Goal: Task Accomplishment & Management: Use online tool/utility

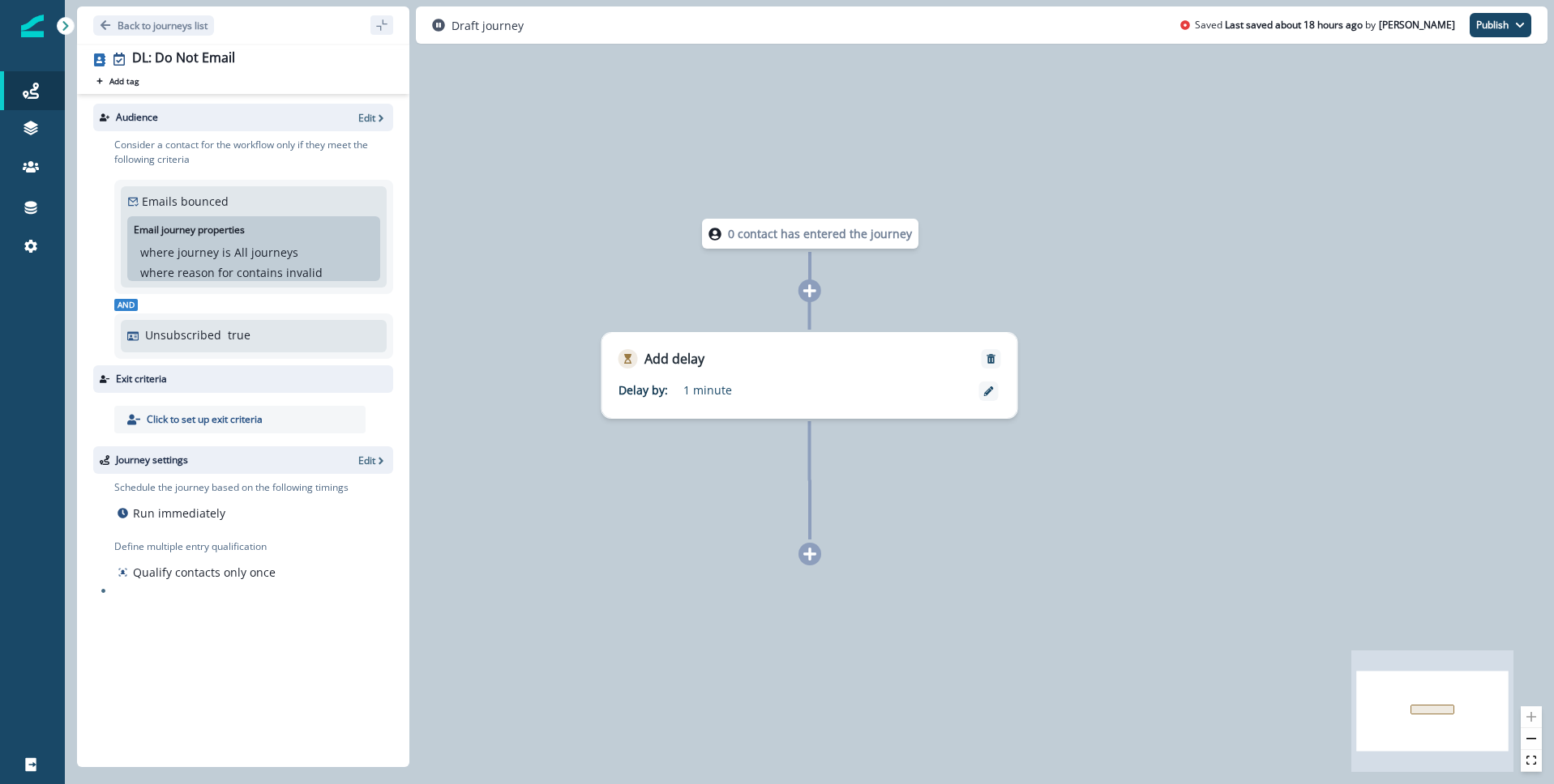
click at [128, 308] on span "And" at bounding box center [126, 305] width 24 height 12
click at [370, 121] on p "Edit" at bounding box center [366, 118] width 17 height 14
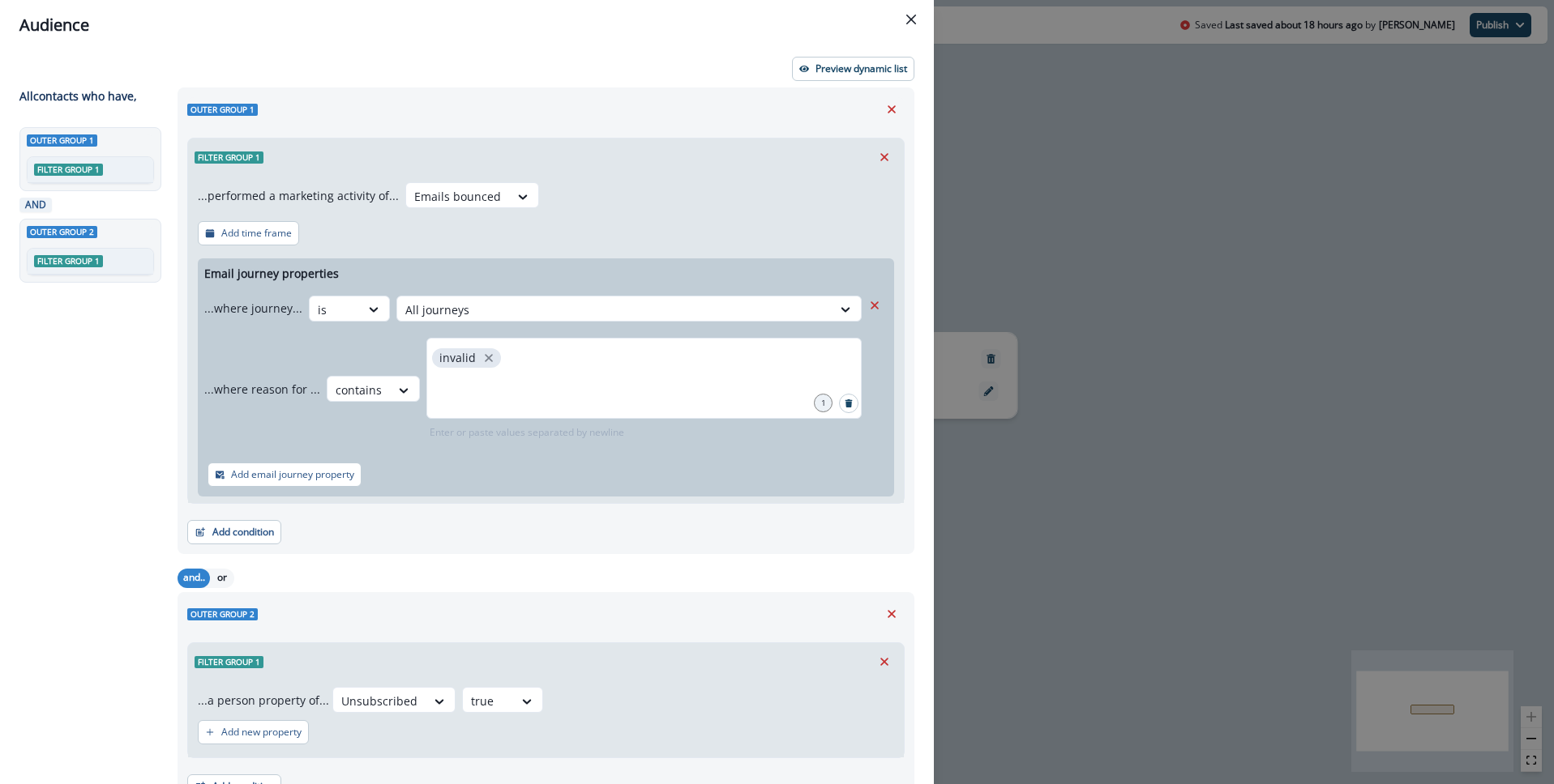
scroll to position [81, 0]
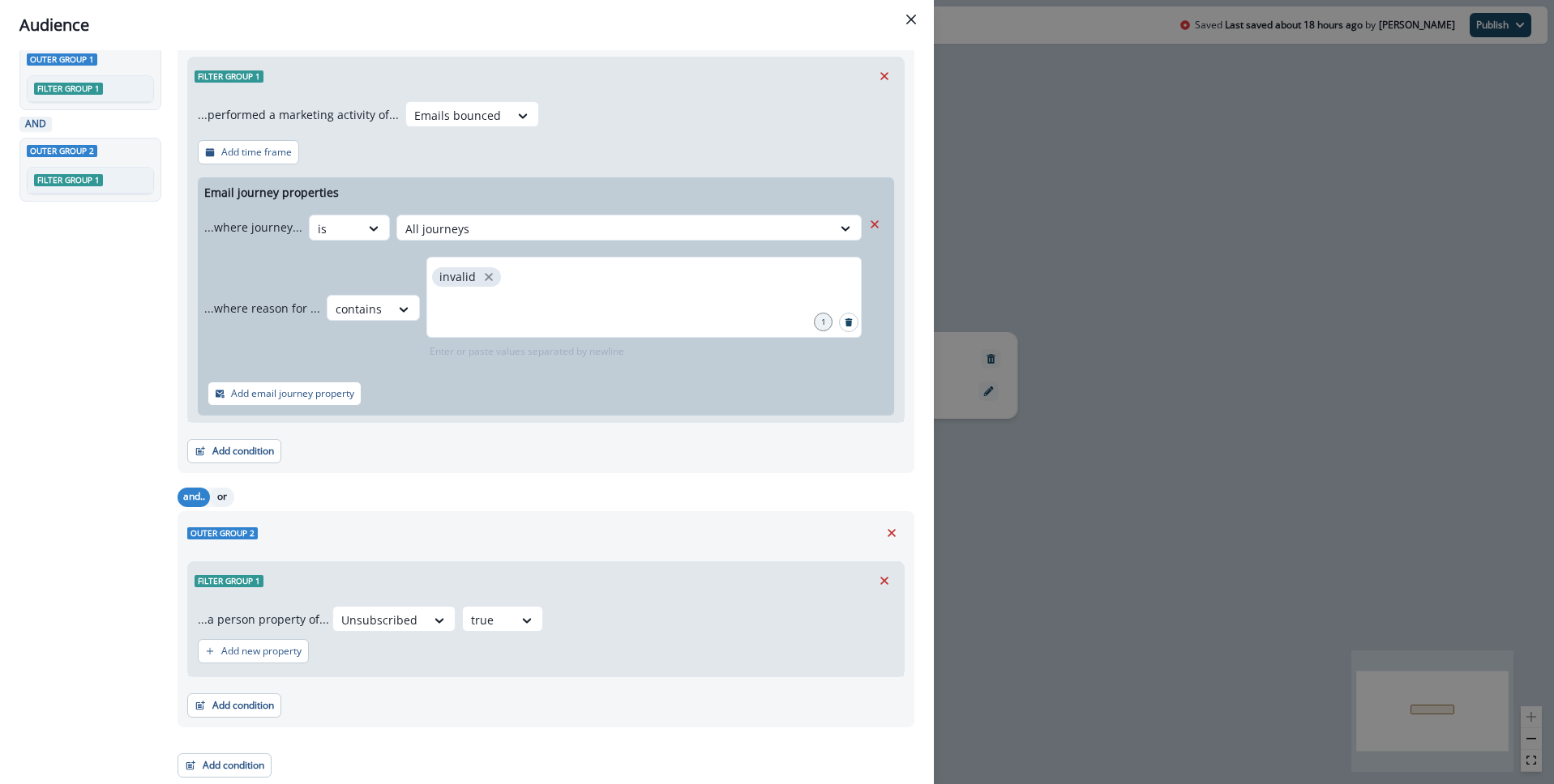
click at [211, 496] on button "or" at bounding box center [222, 497] width 24 height 20
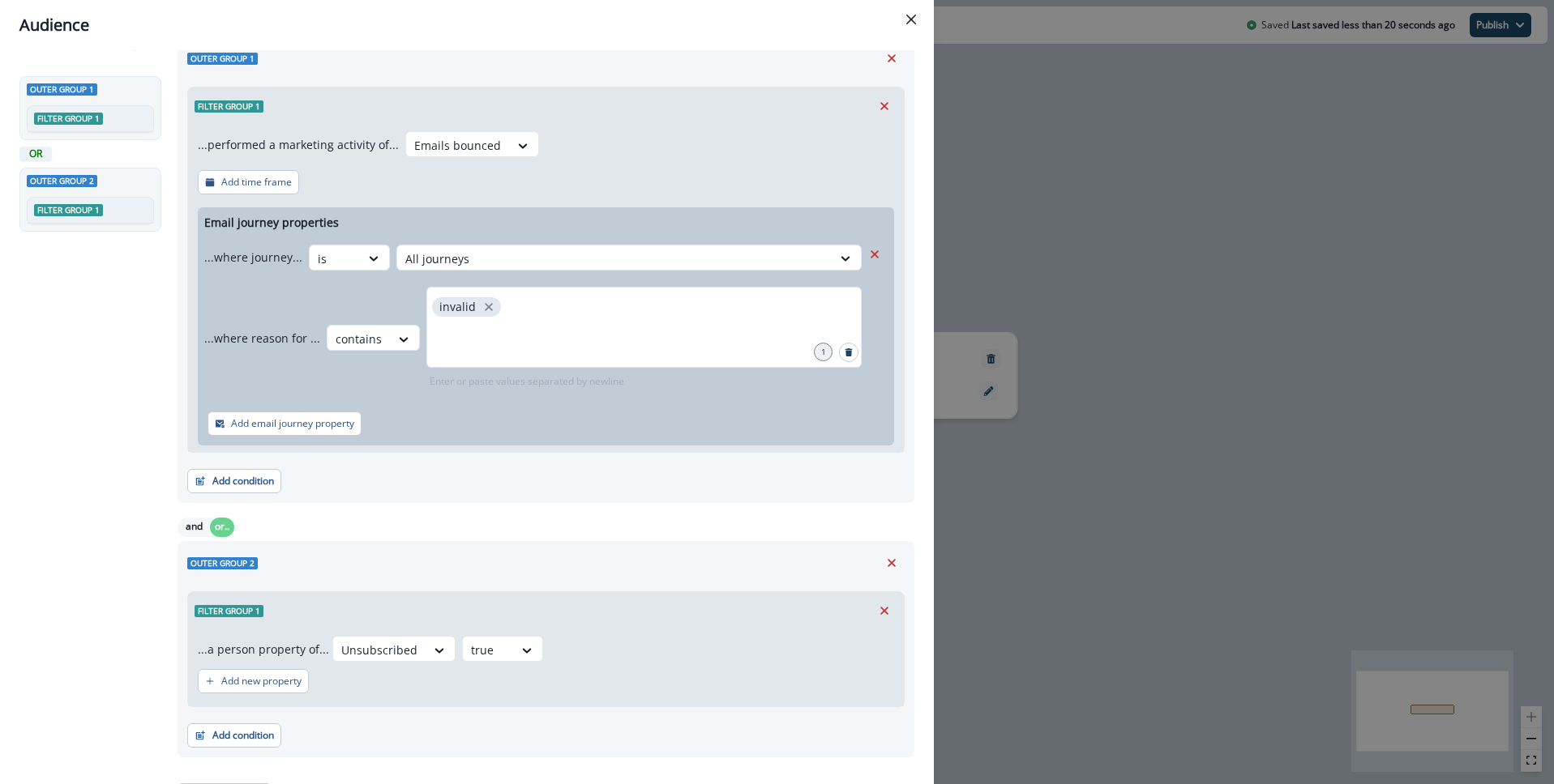
scroll to position [48, 0]
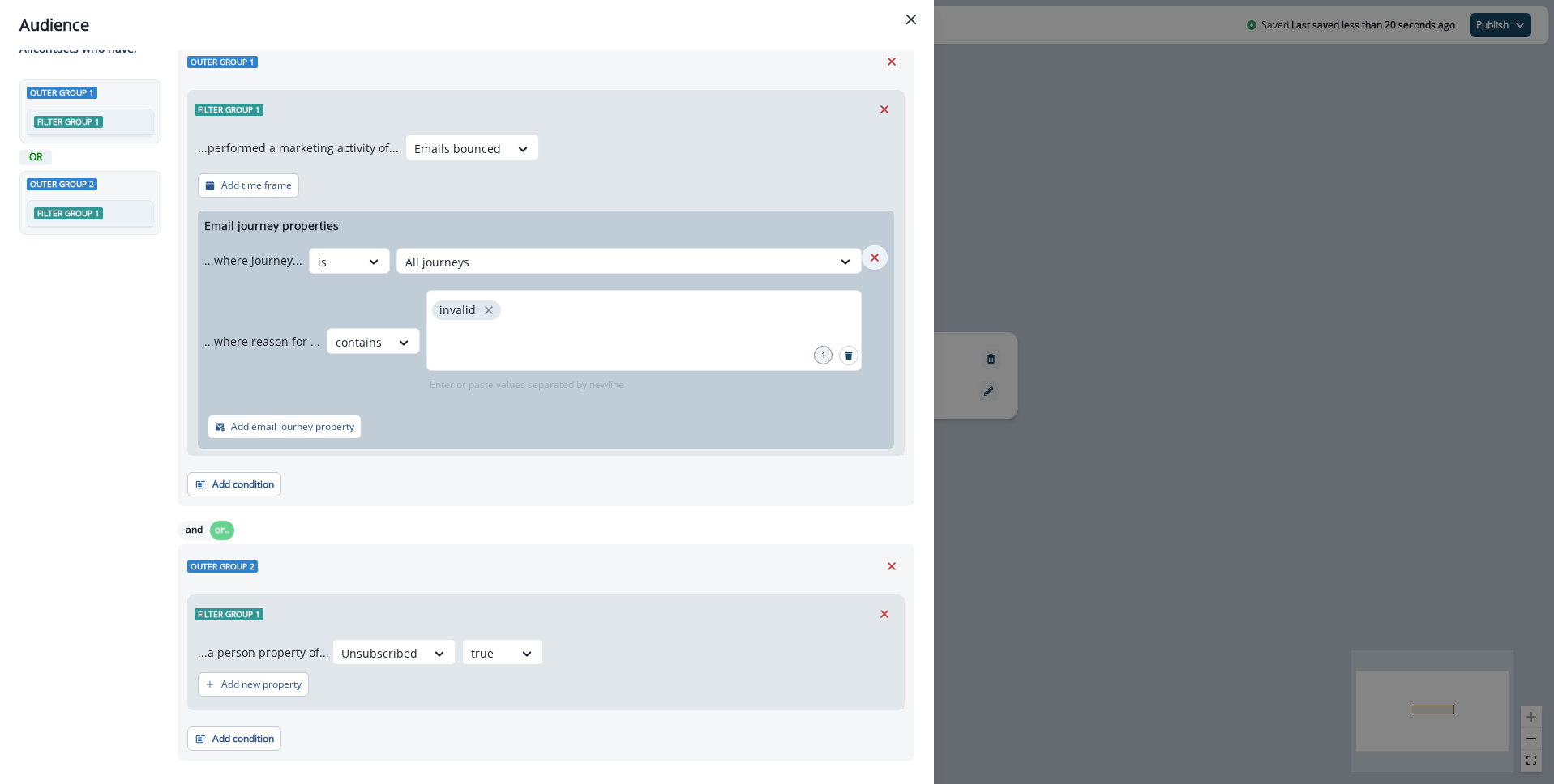
click at [877, 257] on icon "Remove" at bounding box center [875, 258] width 14 height 14
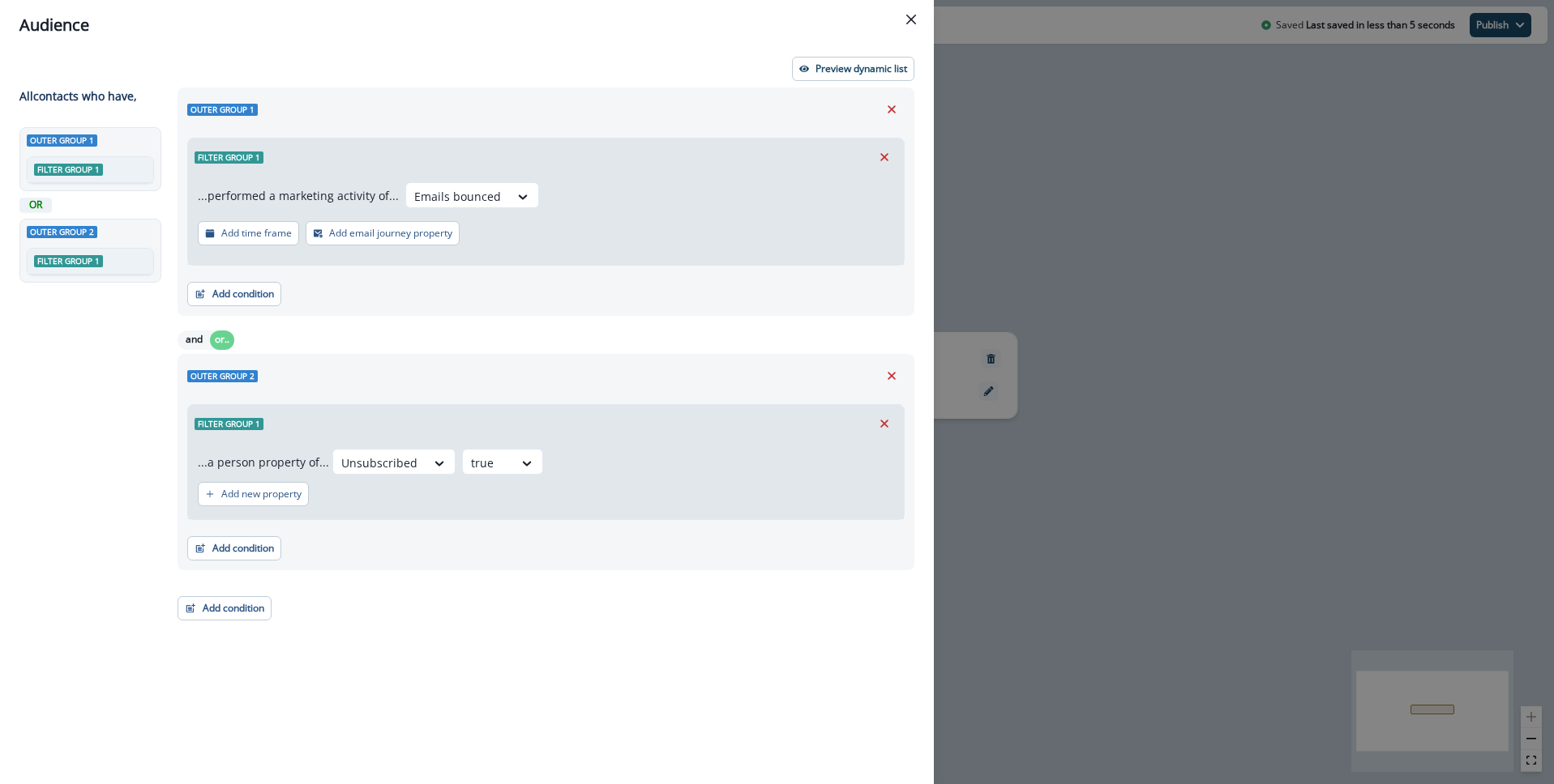
click at [59, 334] on div "Outer group 1 Filter group 1 OR Outer group 2 Filter group 1" at bounding box center [94, 426] width 148 height 598
click at [839, 66] on p "Preview dynamic list" at bounding box center [860, 69] width 91 height 12
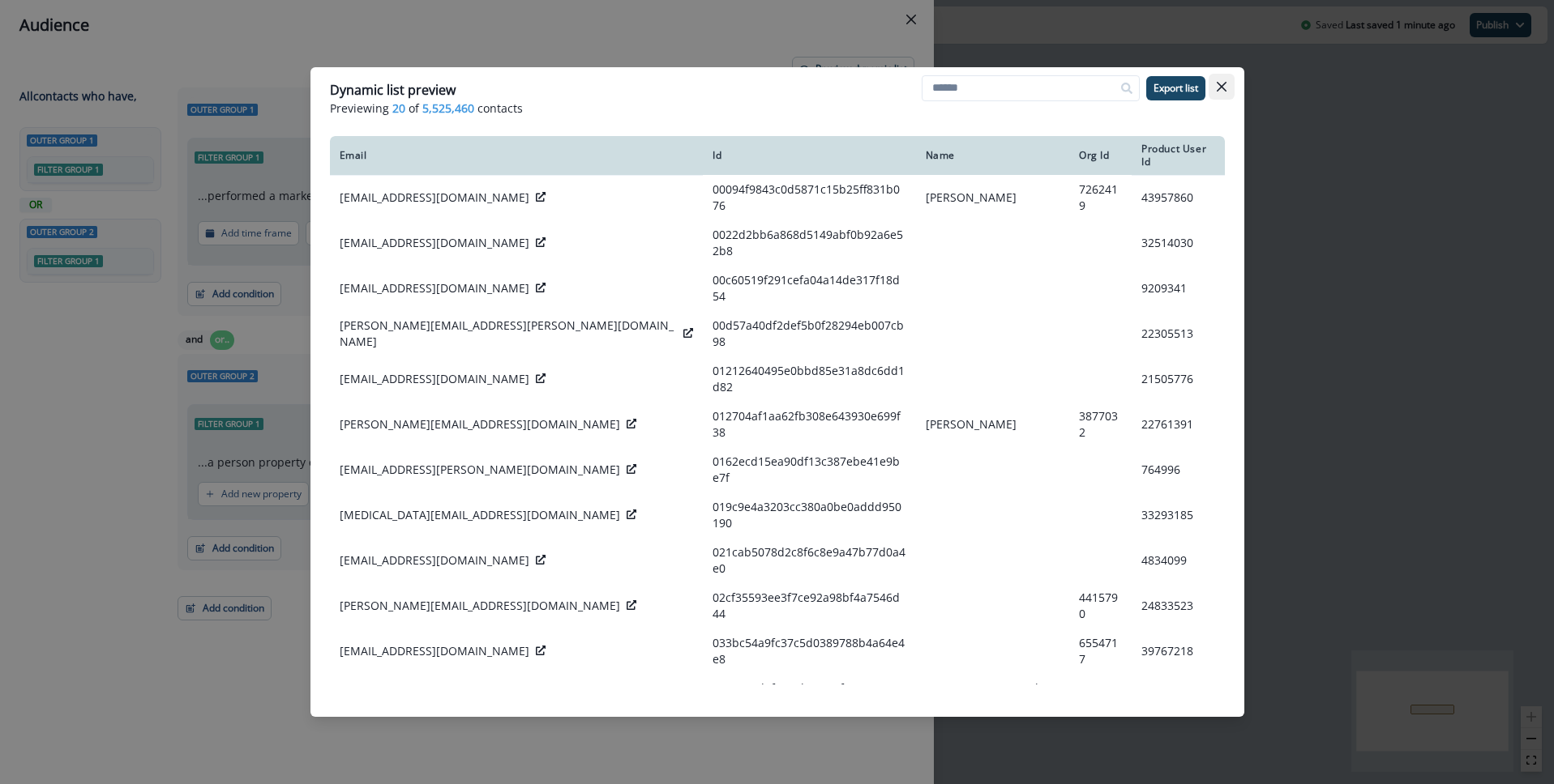
click at [1222, 90] on icon "Close" at bounding box center [1221, 87] width 10 height 10
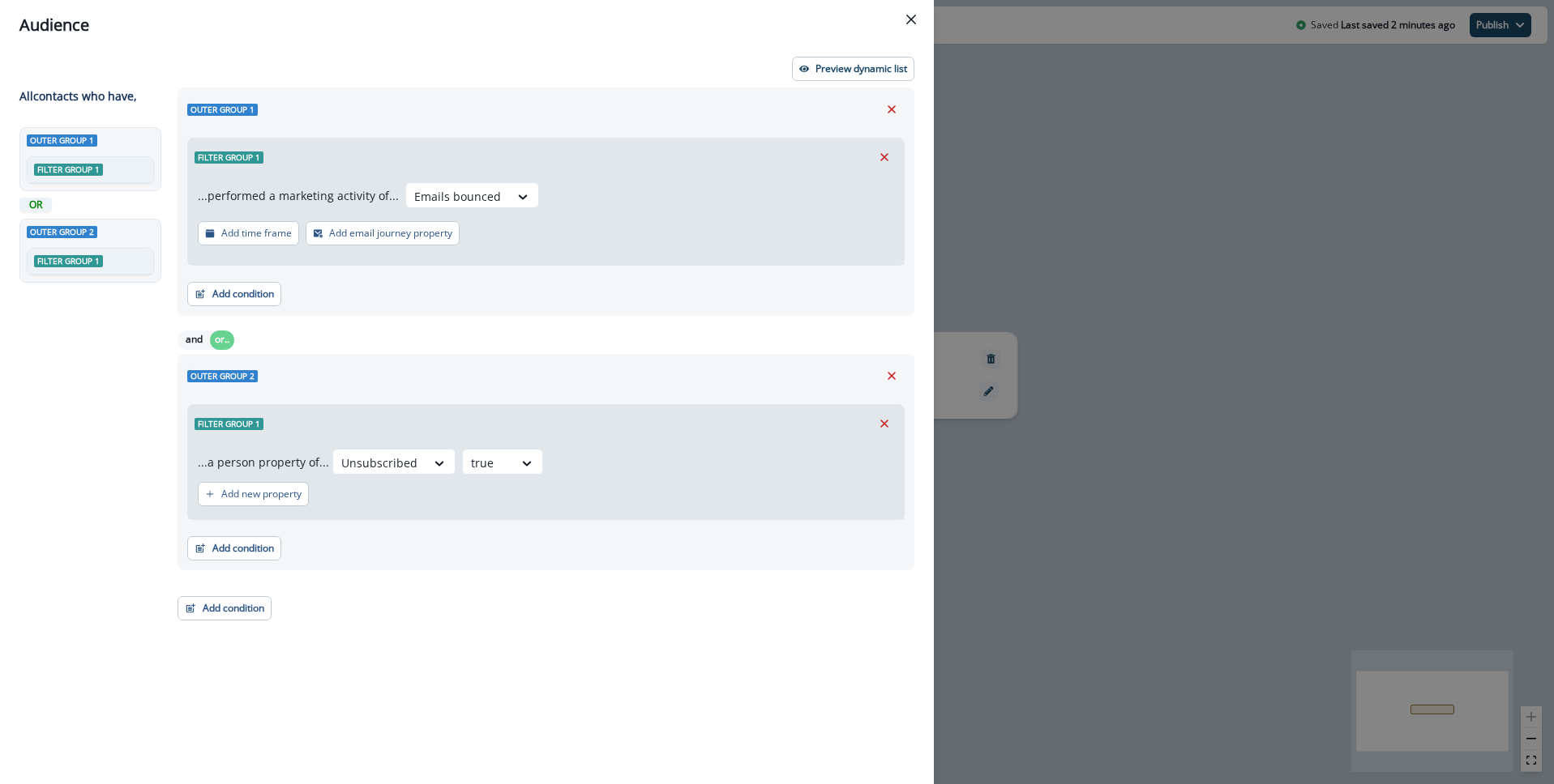
click at [916, 20] on button "Close" at bounding box center [911, 19] width 26 height 26
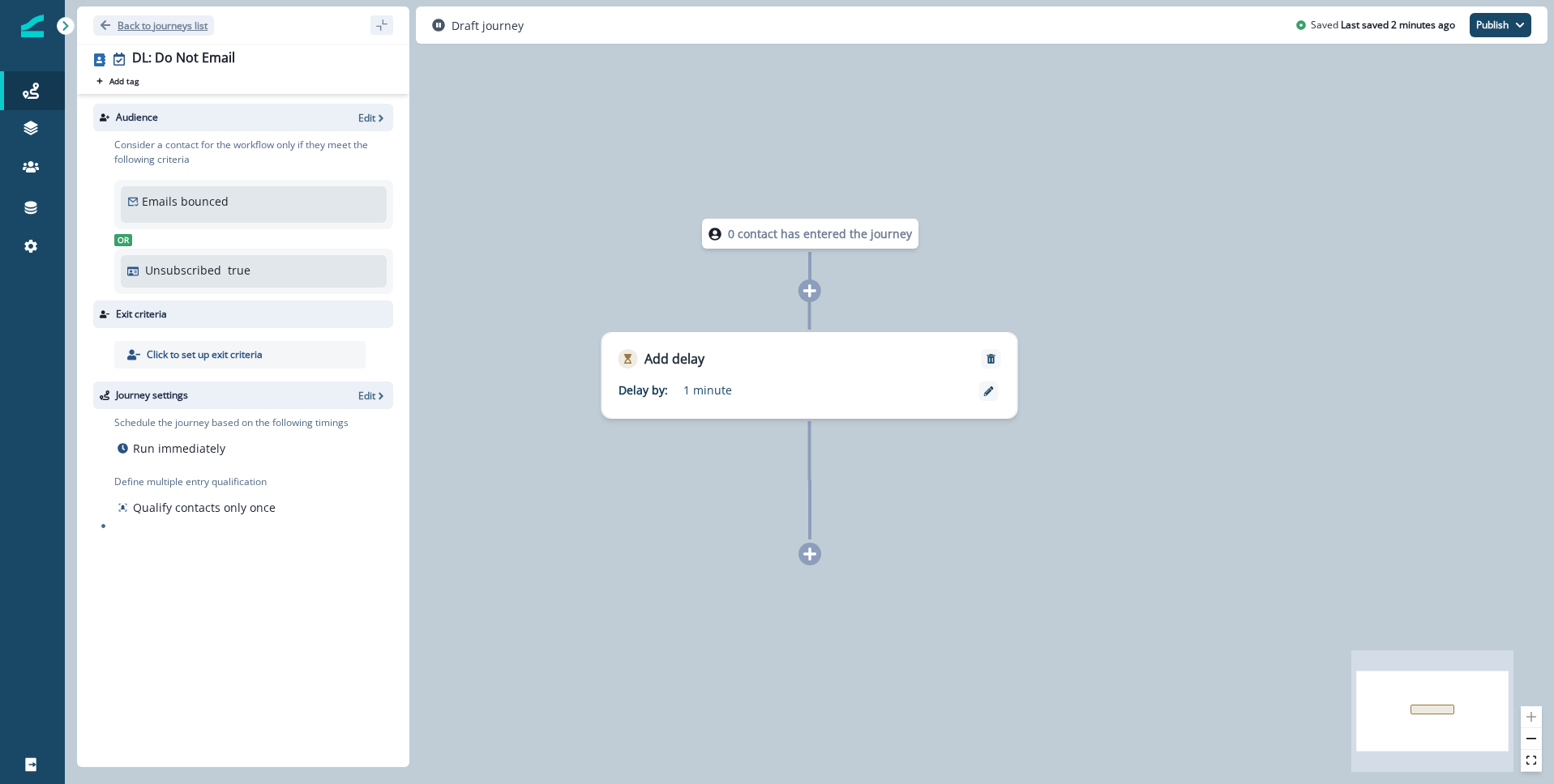
click at [95, 24] on button "Back to journeys list" at bounding box center [154, 25] width 121 height 20
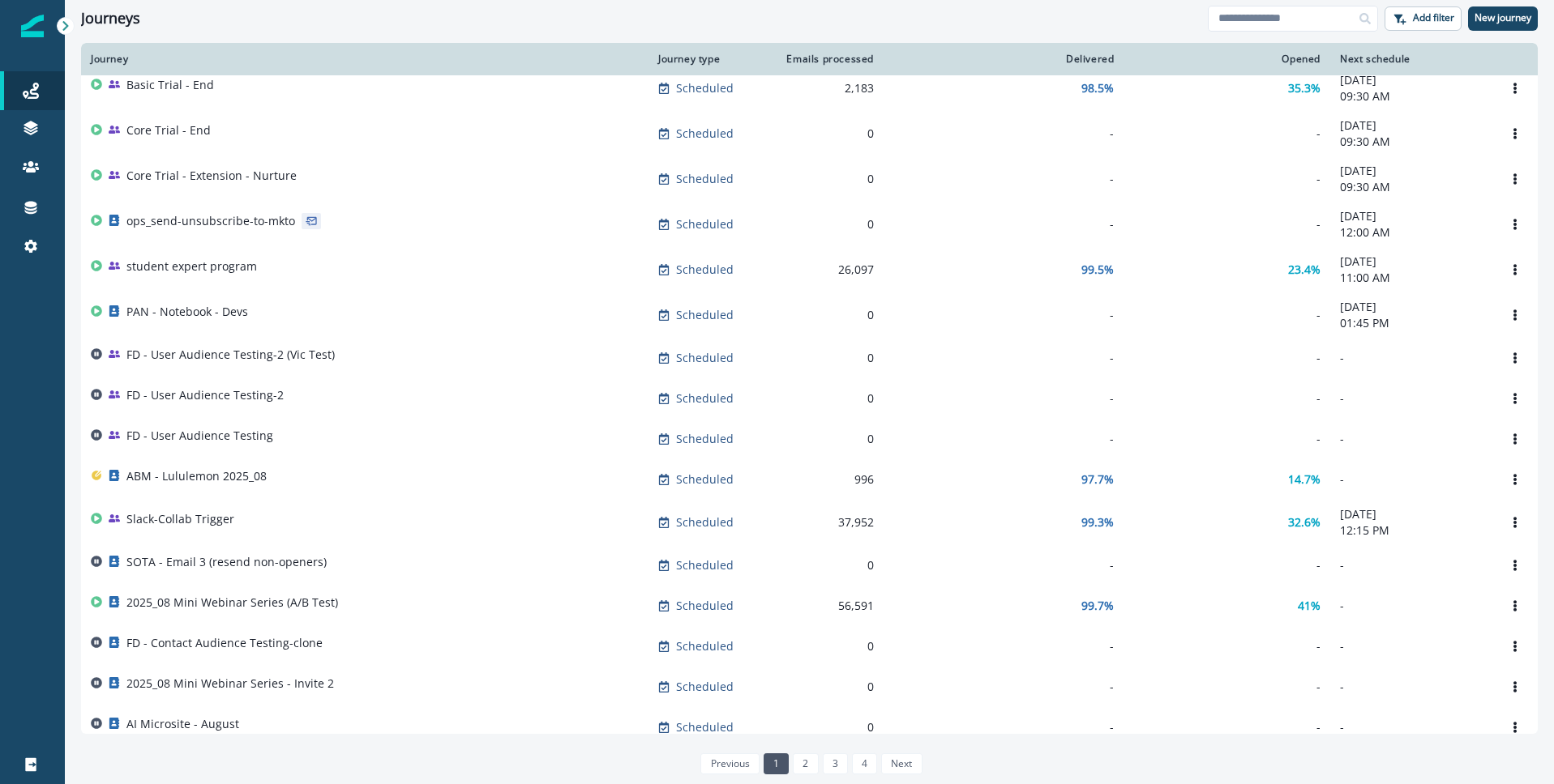
scroll to position [654, 0]
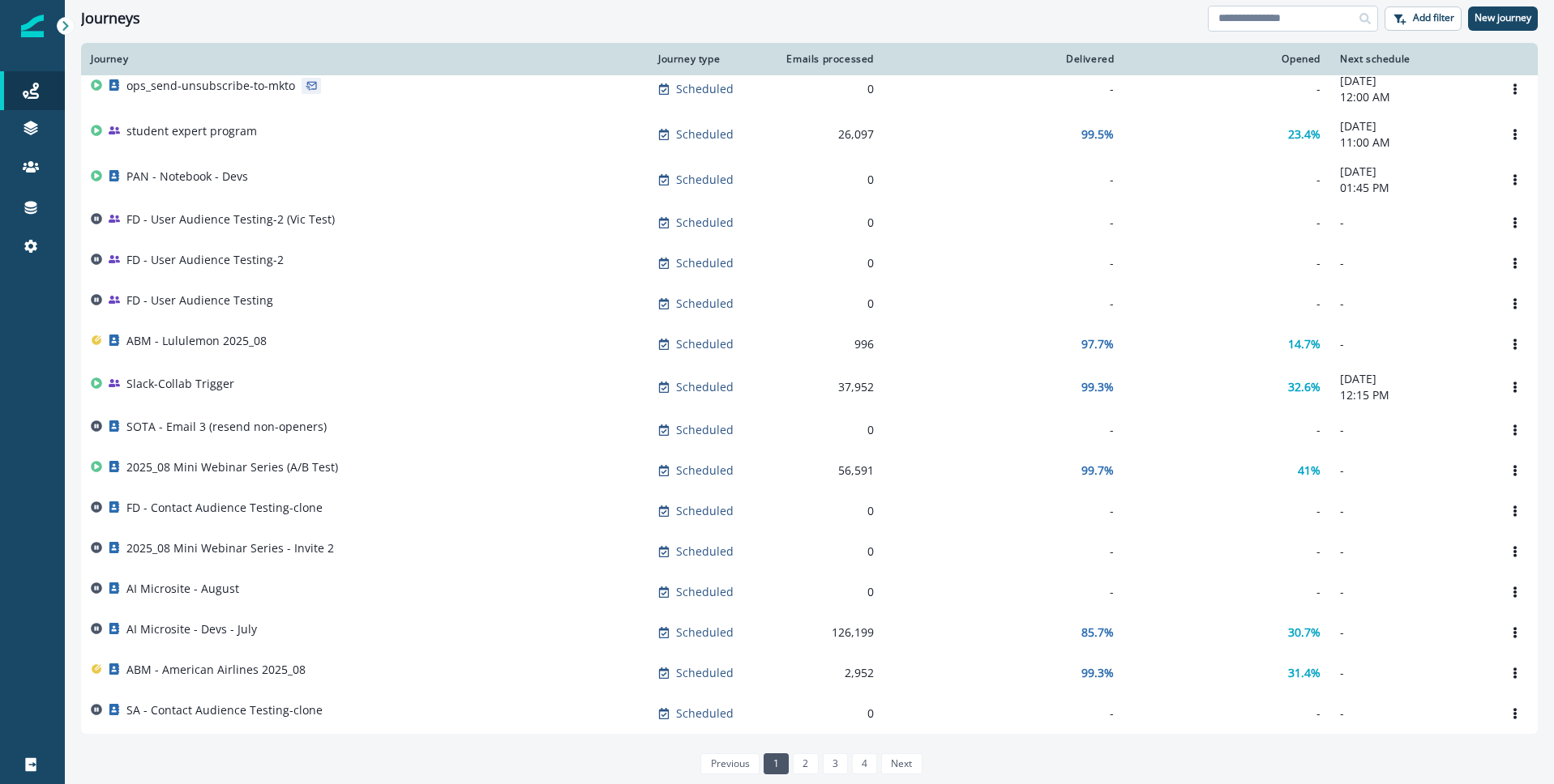
click at [1231, 14] on input at bounding box center [1293, 18] width 170 height 26
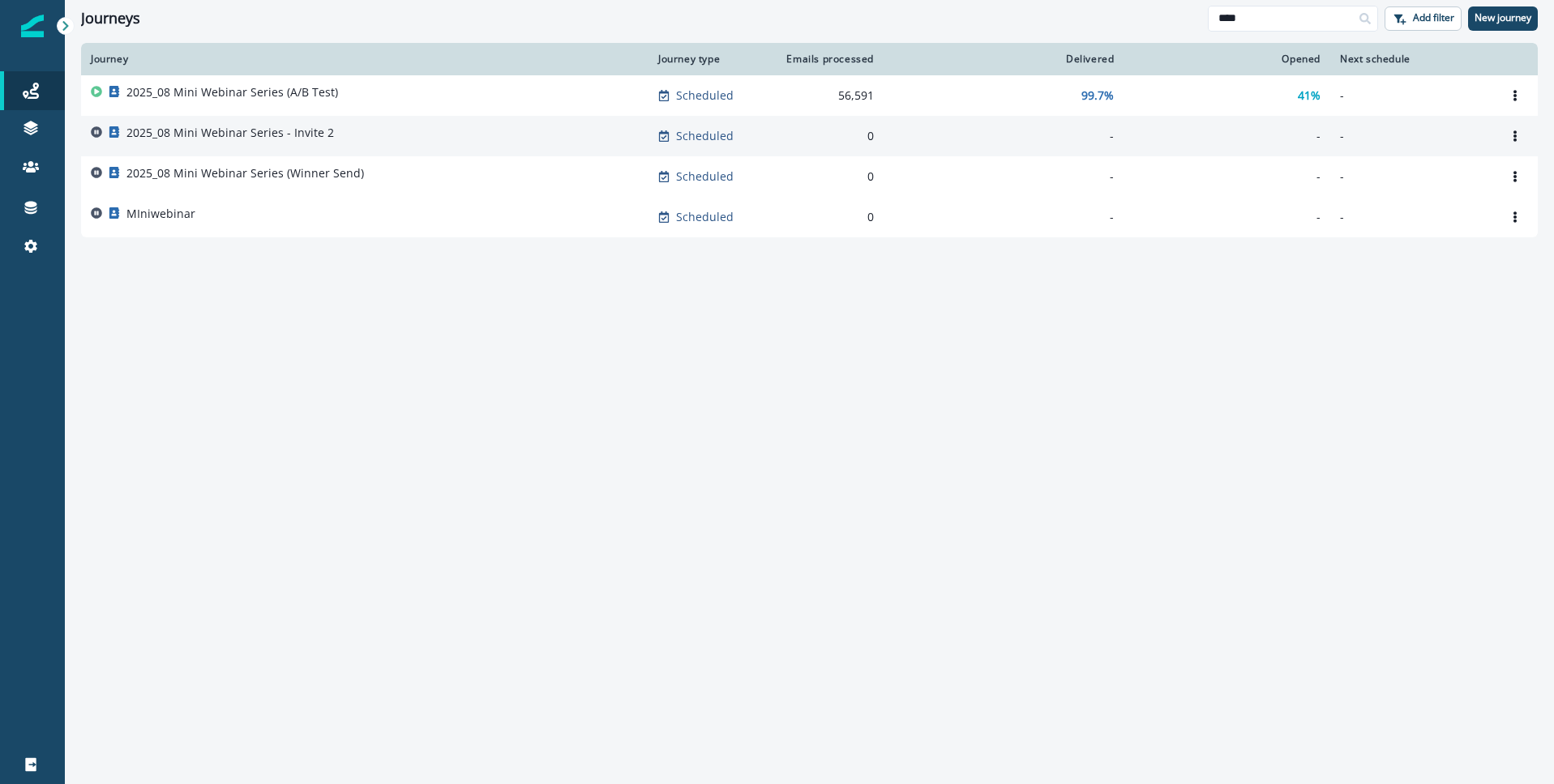
type input "****"
click at [246, 138] on p "2025_08 Mini Webinar Series - Invite 2" at bounding box center [230, 133] width 207 height 16
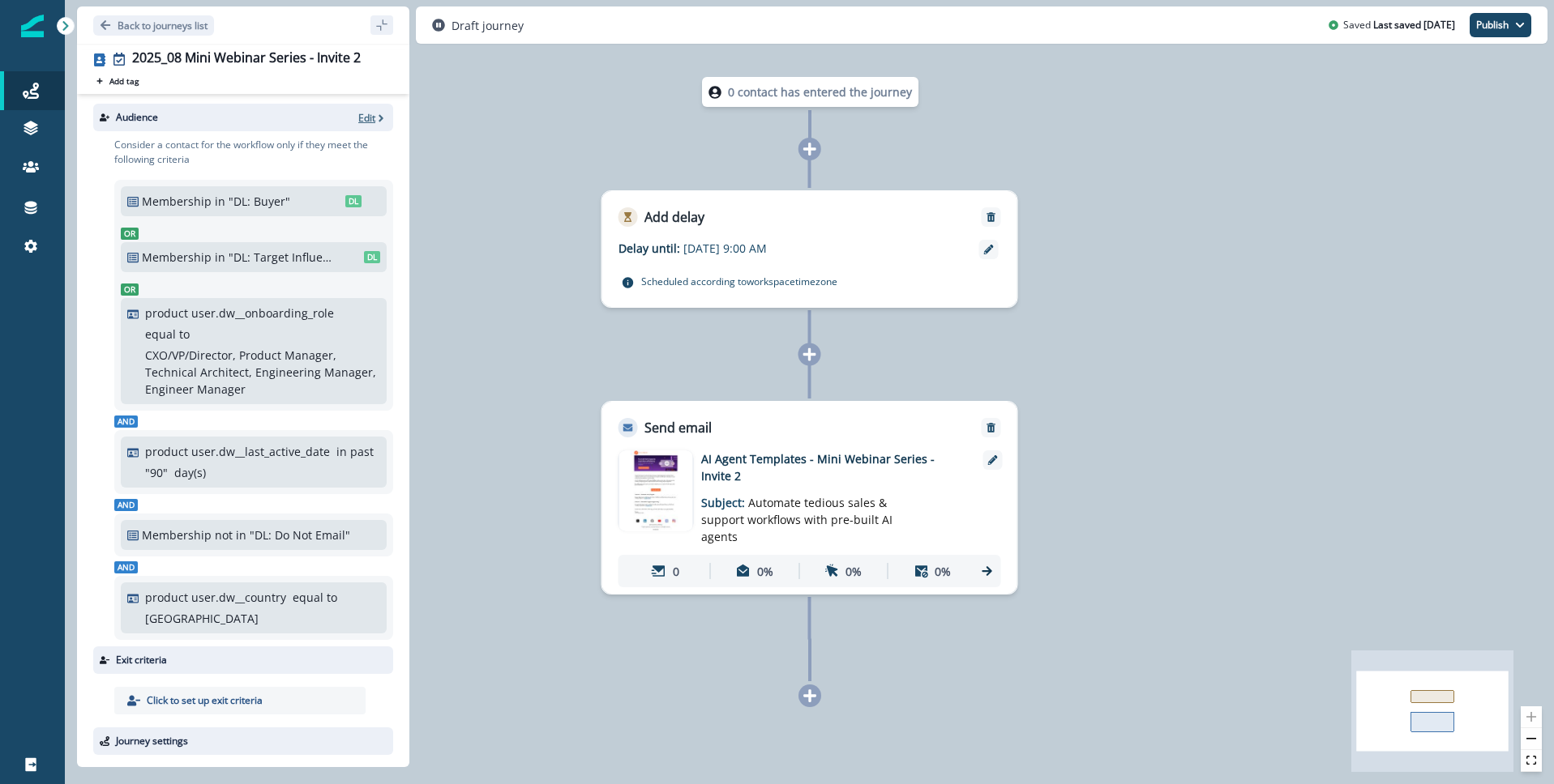
click at [370, 124] on p "Edit" at bounding box center [366, 118] width 17 height 14
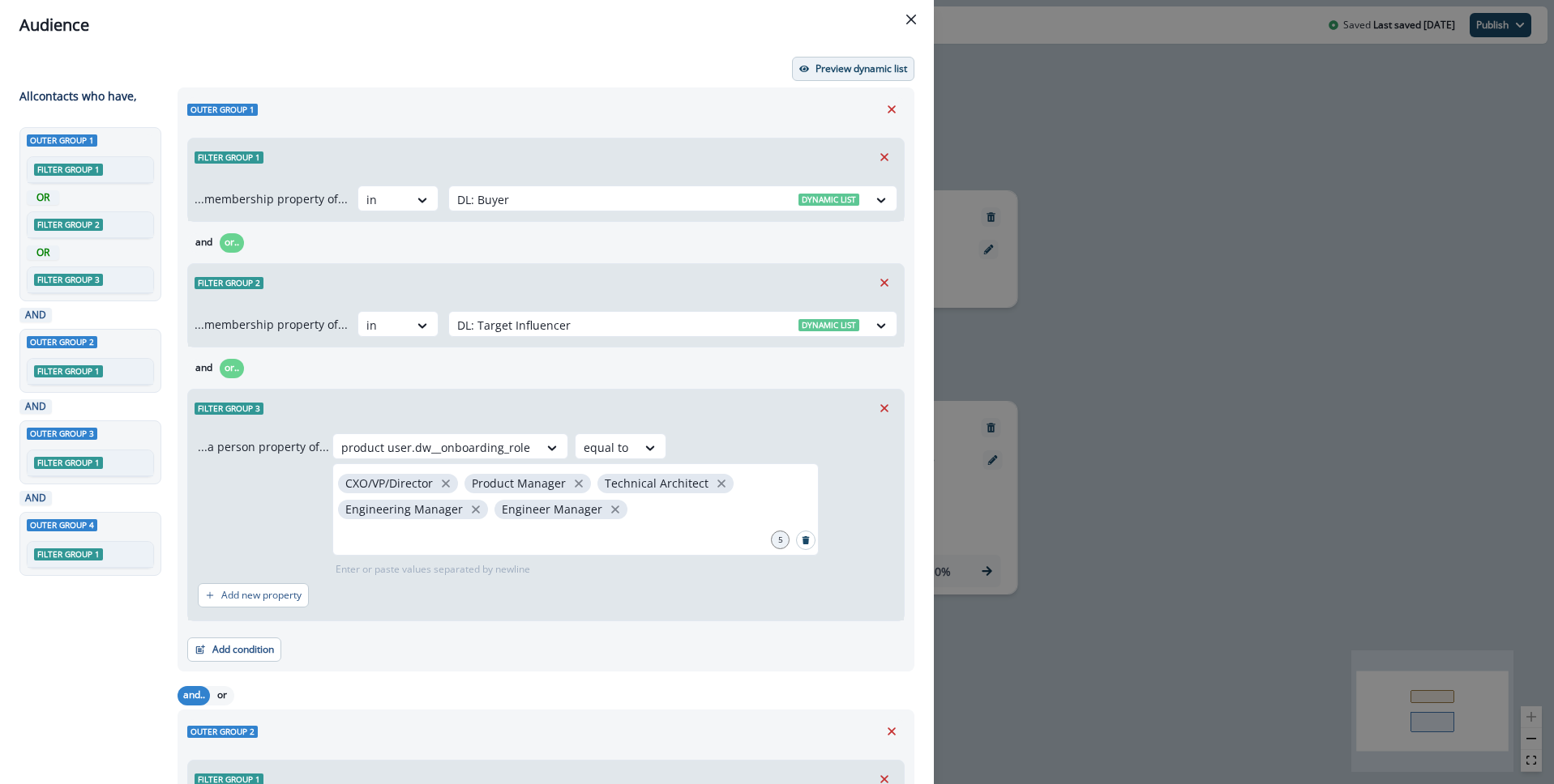
click at [858, 71] on p "Preview dynamic list" at bounding box center [860, 69] width 91 height 12
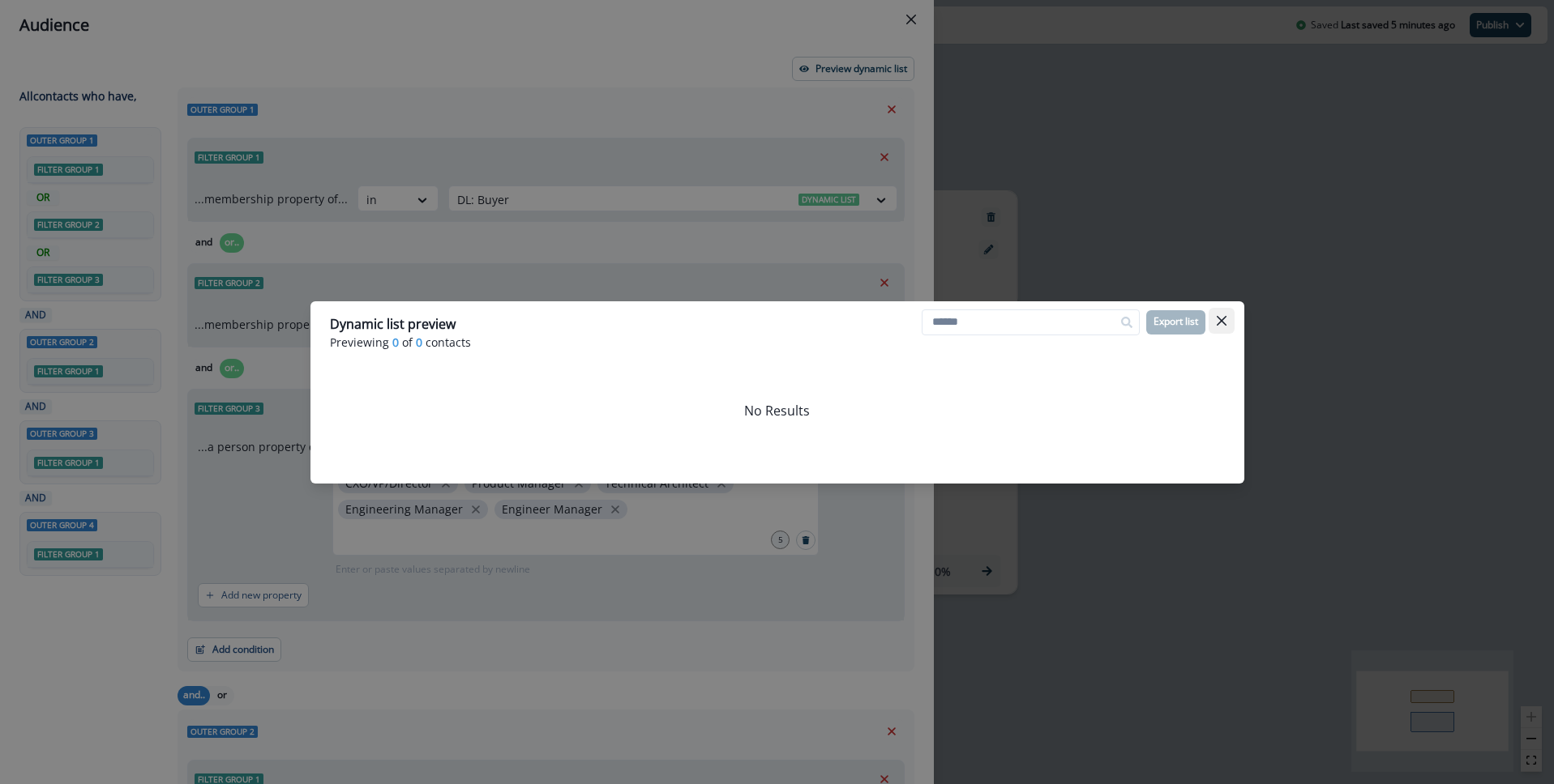
click at [1220, 317] on icon "Close" at bounding box center [1221, 320] width 10 height 10
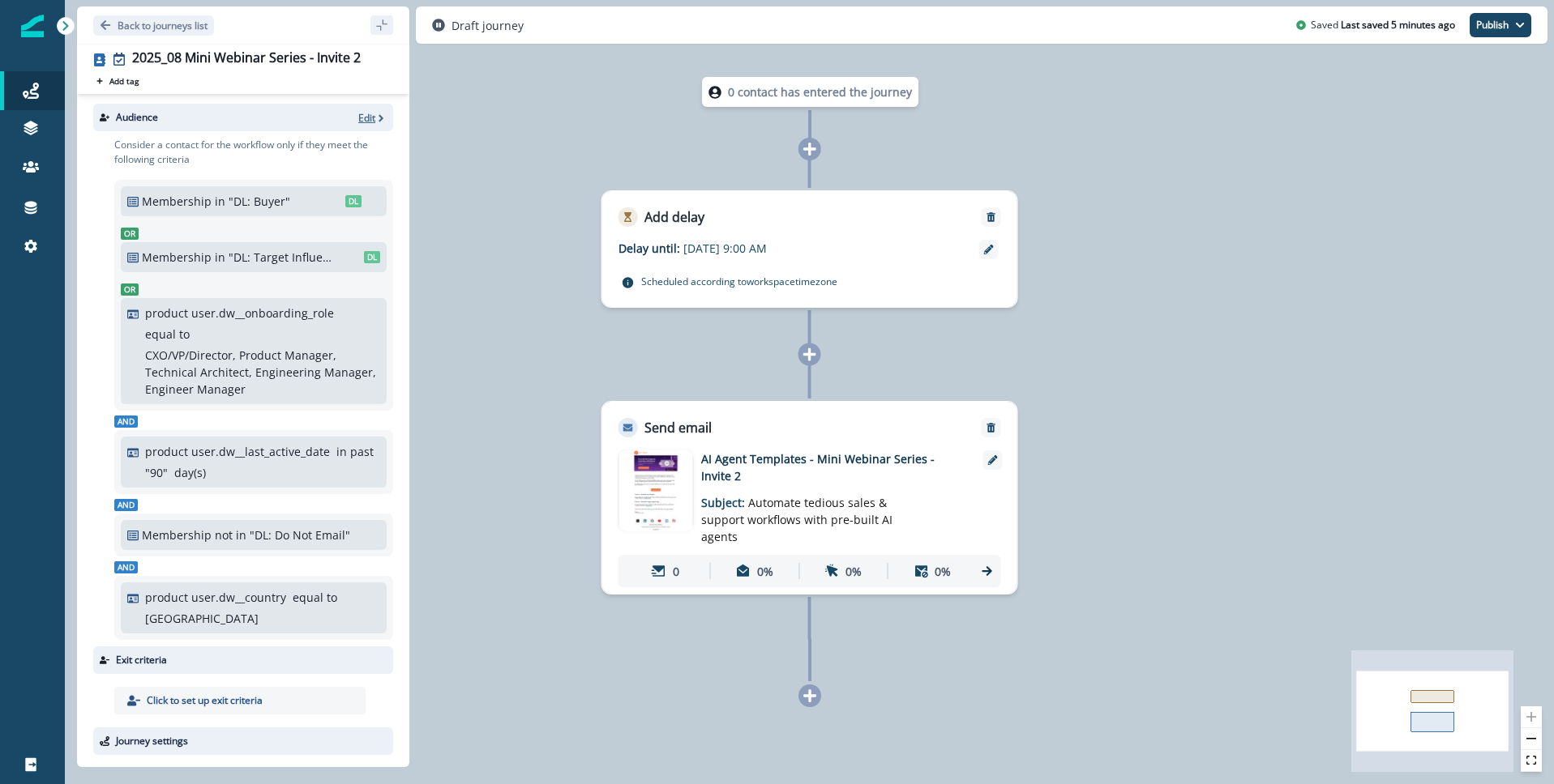
click at [375, 120] on icon "button" at bounding box center [381, 118] width 12 height 12
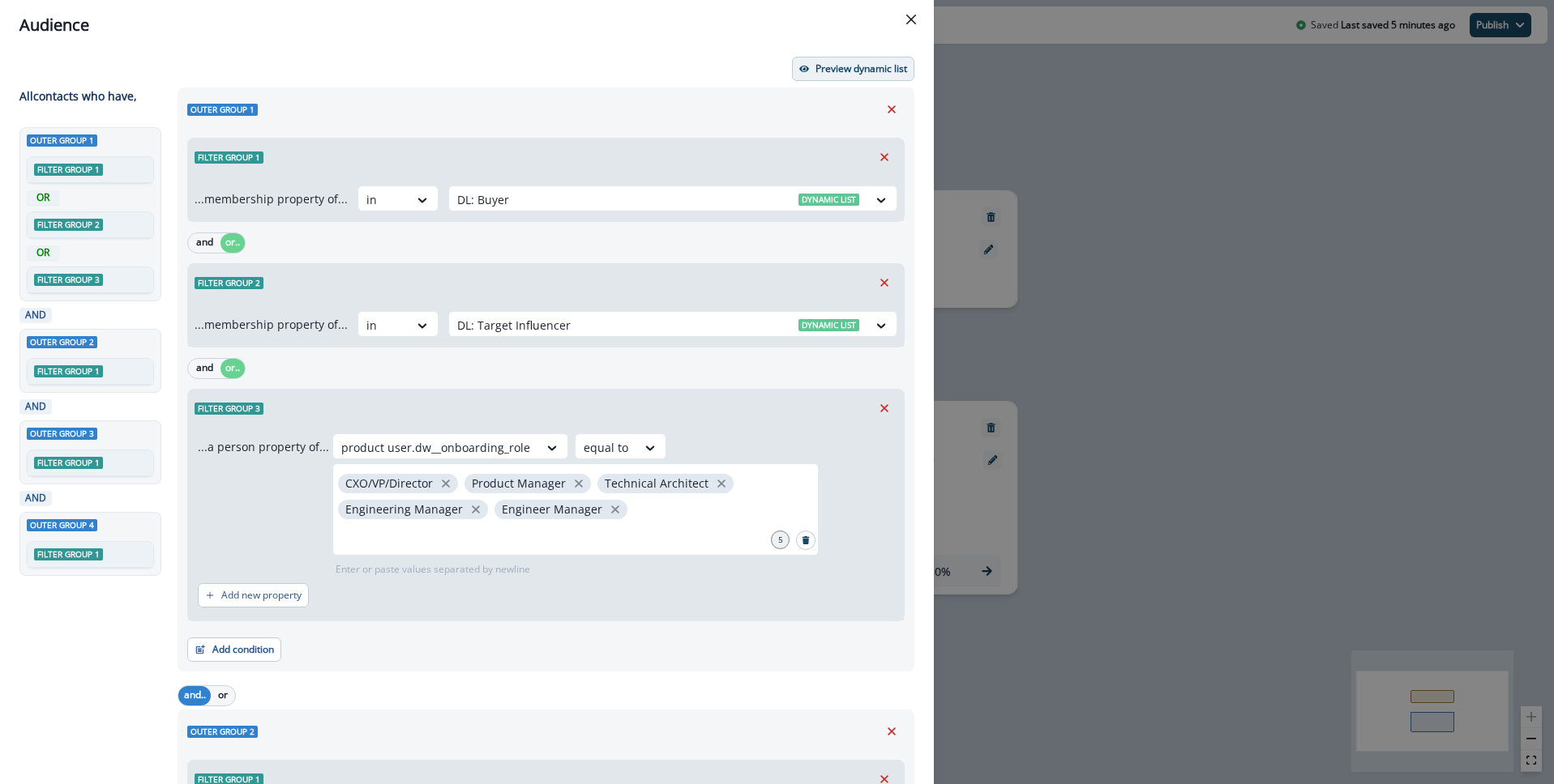
click at [876, 63] on p "Preview dynamic list" at bounding box center [860, 69] width 91 height 12
